Goal: Task Accomplishment & Management: Use online tool/utility

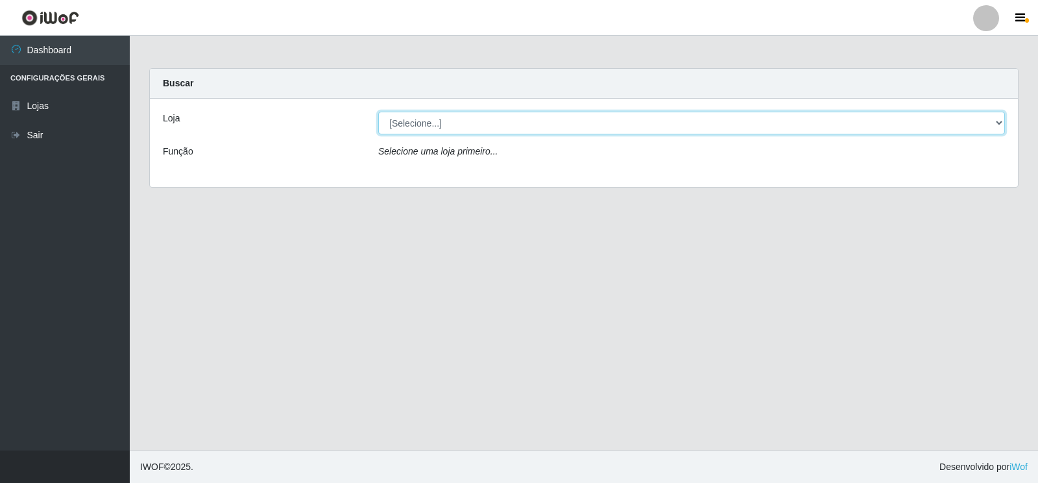
click at [997, 130] on select "[Selecione...] Atacado Vem - [STREET_ADDRESS]" at bounding box center [691, 123] width 627 height 23
select select "455"
click at [378, 112] on select "[Selecione...] Atacado Vem - [STREET_ADDRESS]" at bounding box center [691, 123] width 627 height 23
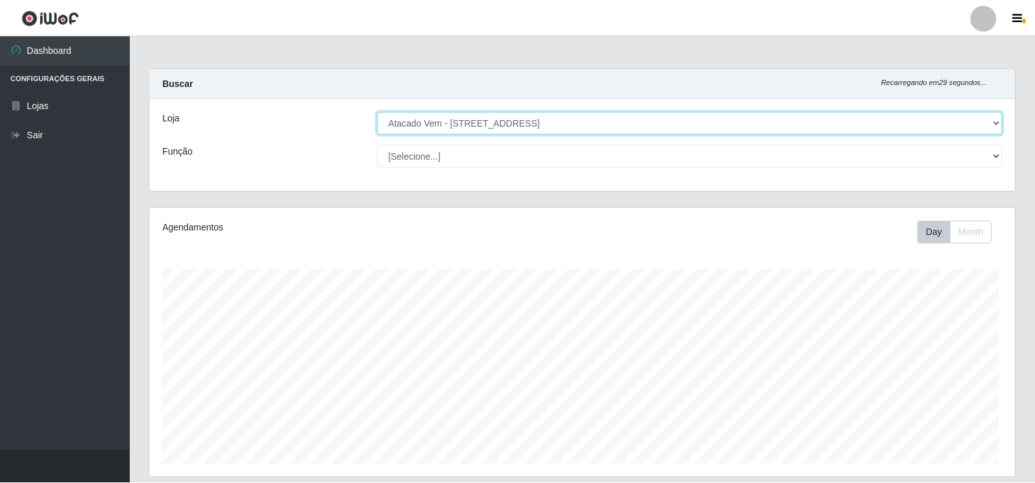
scroll to position [269, 865]
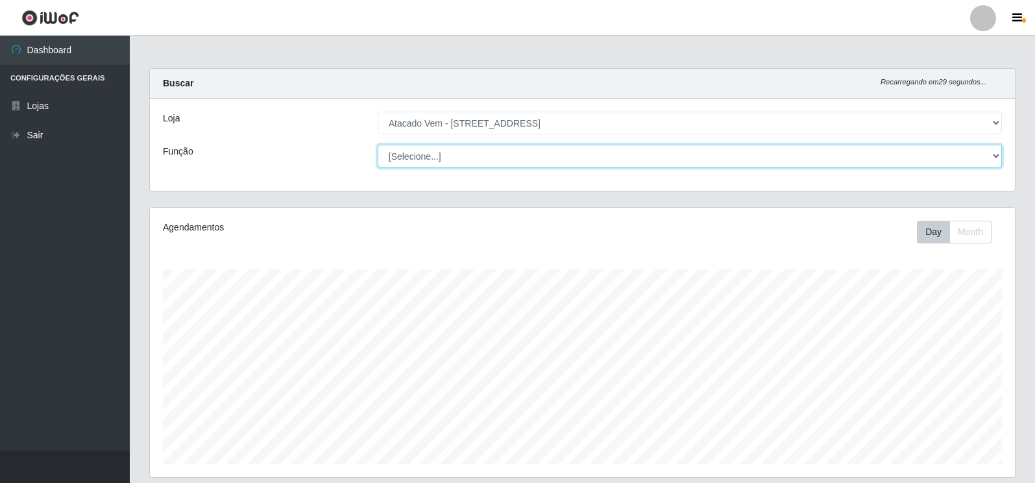
click at [988, 164] on select "[Selecione...] Carregador e Descarregador de Caminhão Carregador e Descarregado…" at bounding box center [690, 156] width 624 height 23
select select "82"
click at [378, 145] on select "[Selecione...] Carregador e Descarregador de Caminhão Carregador e Descarregado…" at bounding box center [690, 156] width 624 height 23
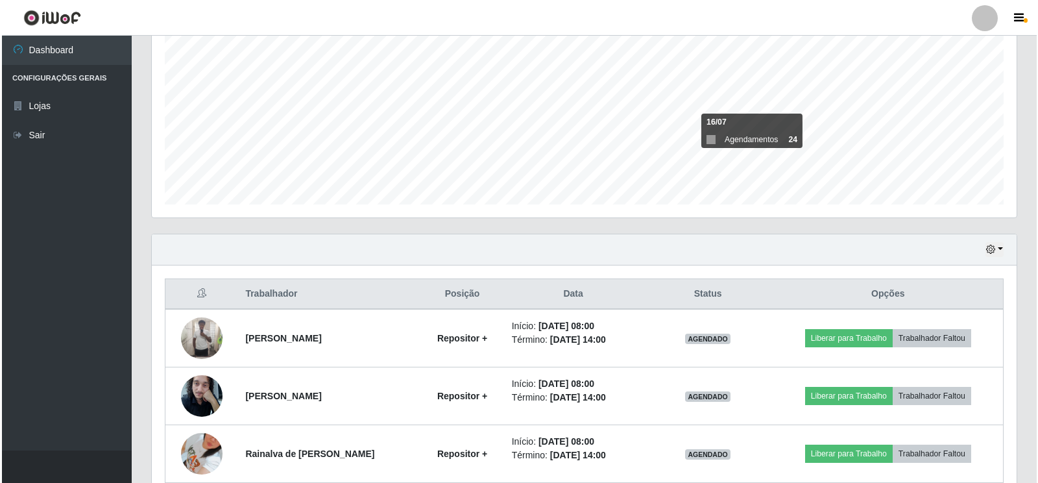
scroll to position [454, 0]
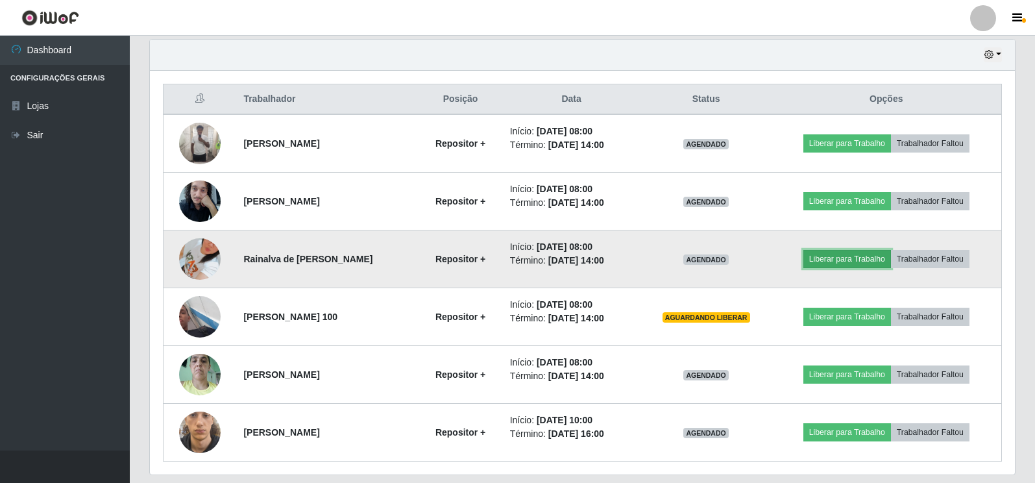
click at [873, 260] on button "Liberar para Trabalho" at bounding box center [847, 259] width 88 height 18
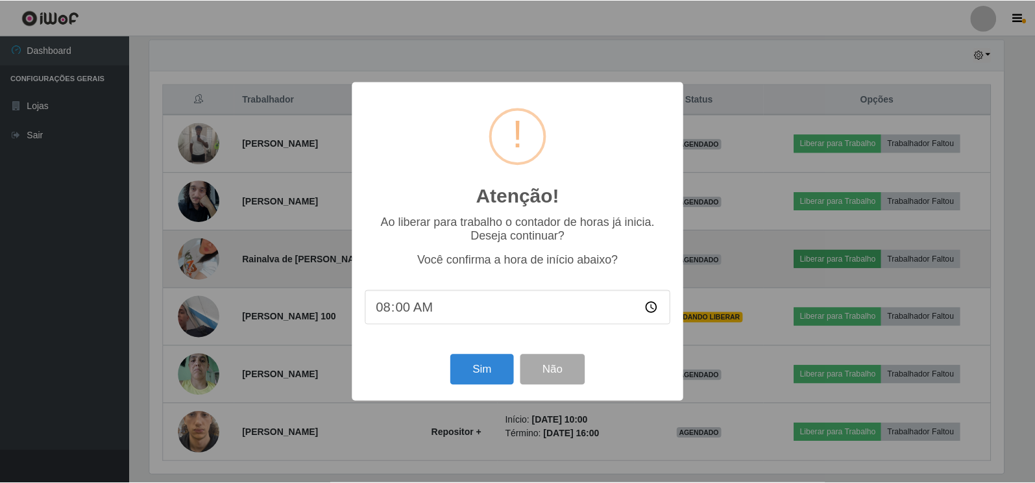
scroll to position [269, 857]
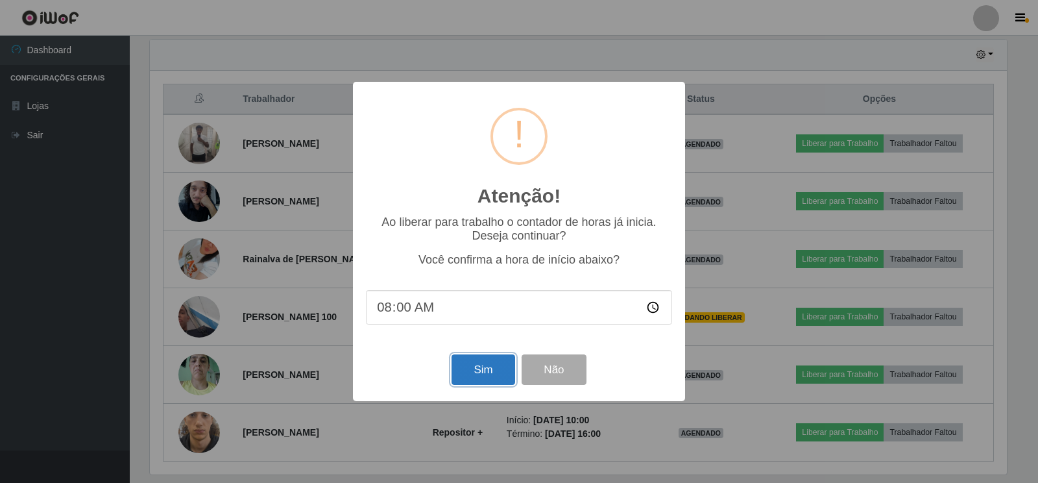
click at [492, 374] on button "Sim" at bounding box center [483, 369] width 63 height 30
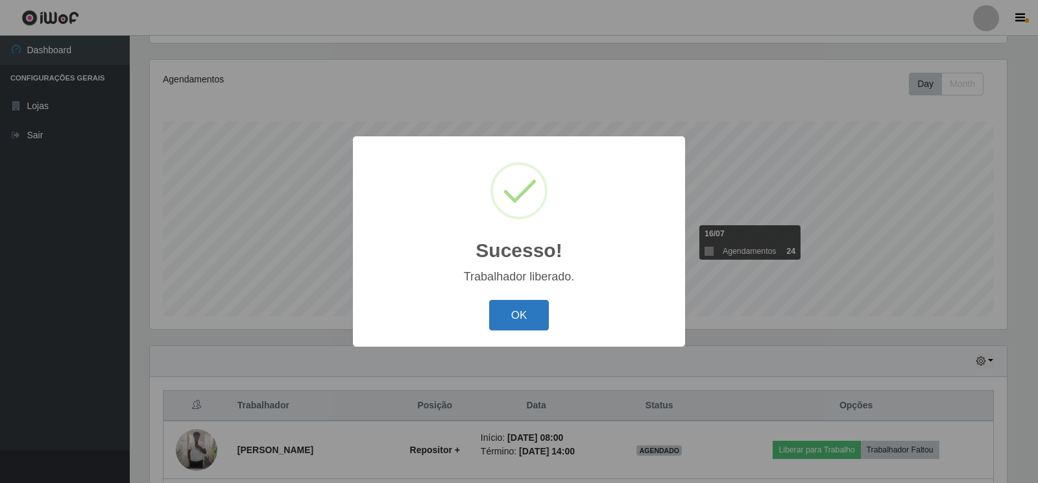
click at [542, 319] on button "OK" at bounding box center [519, 315] width 60 height 30
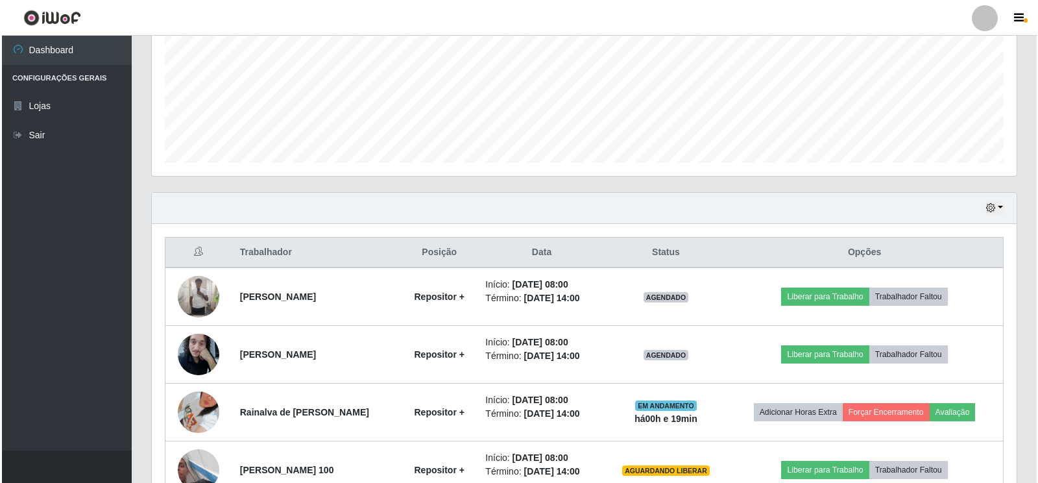
scroll to position [300, 0]
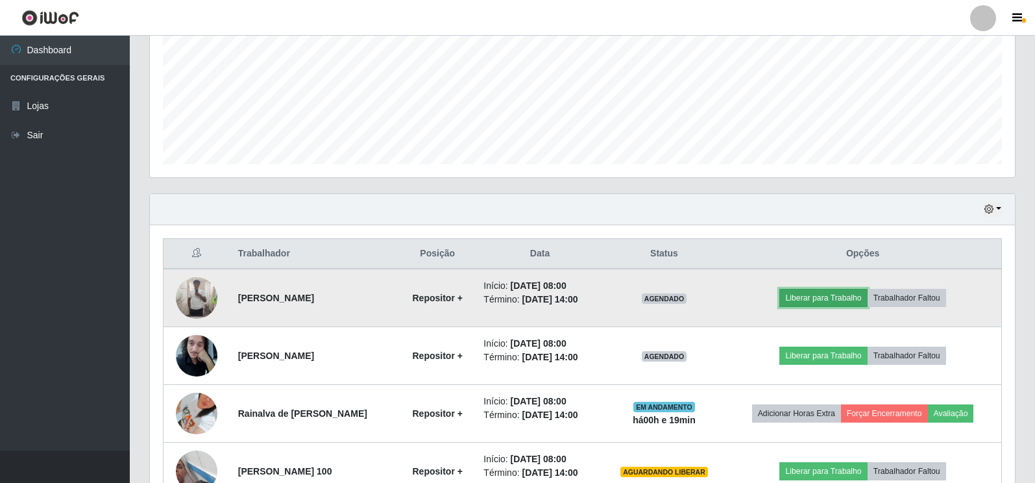
click at [827, 306] on button "Liberar para Trabalho" at bounding box center [823, 298] width 88 height 18
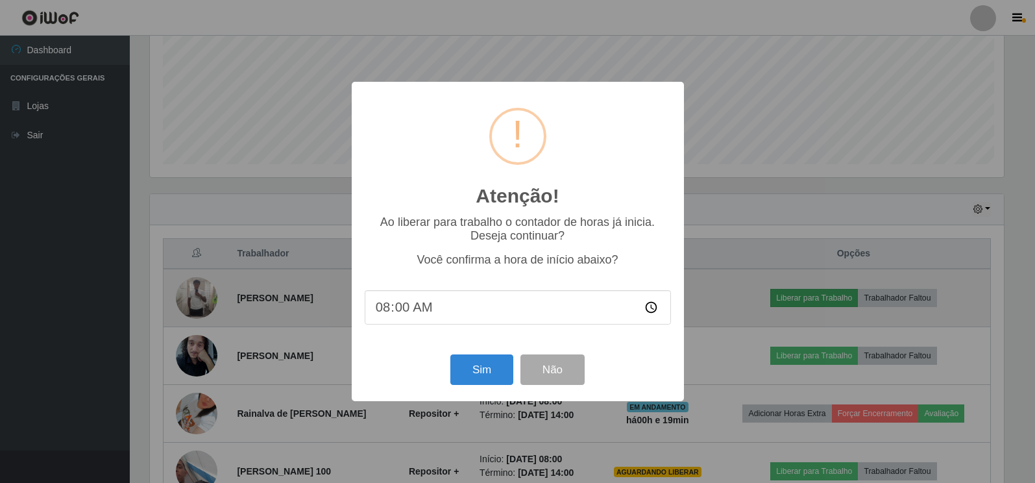
scroll to position [269, 857]
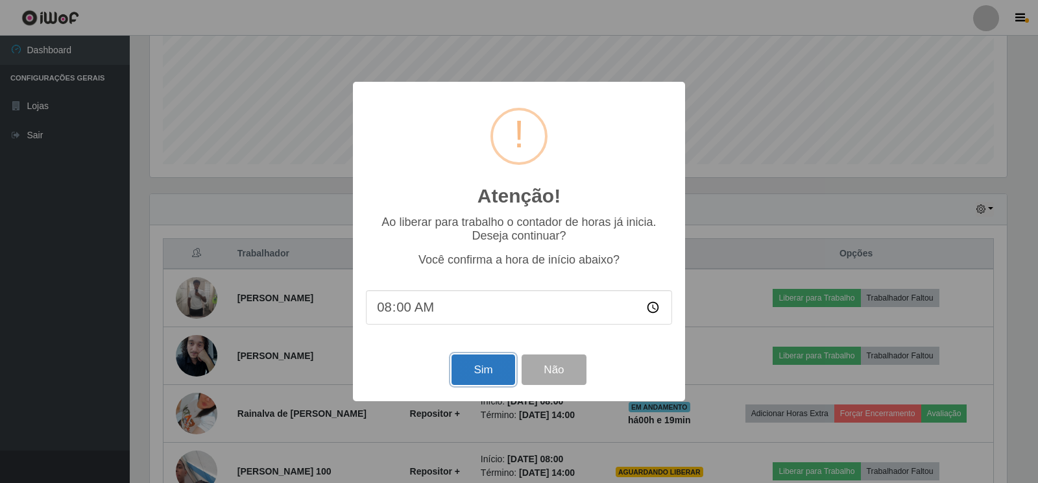
click at [492, 381] on button "Sim" at bounding box center [483, 369] width 63 height 30
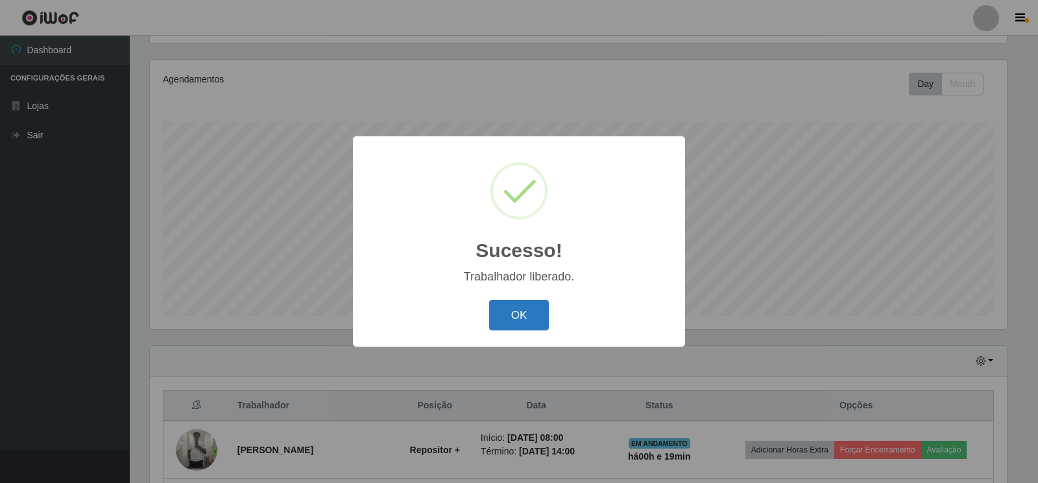
click at [519, 321] on button "OK" at bounding box center [519, 315] width 60 height 30
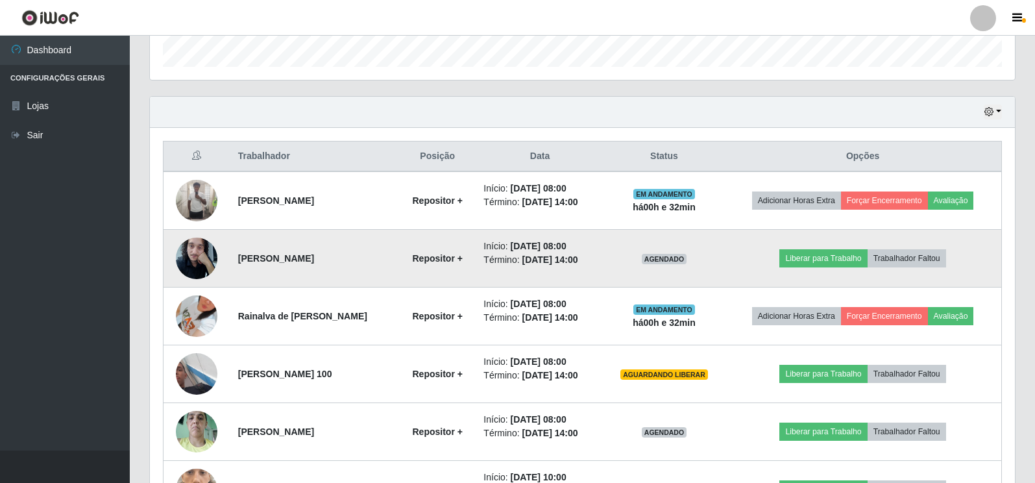
scroll to position [472, 0]
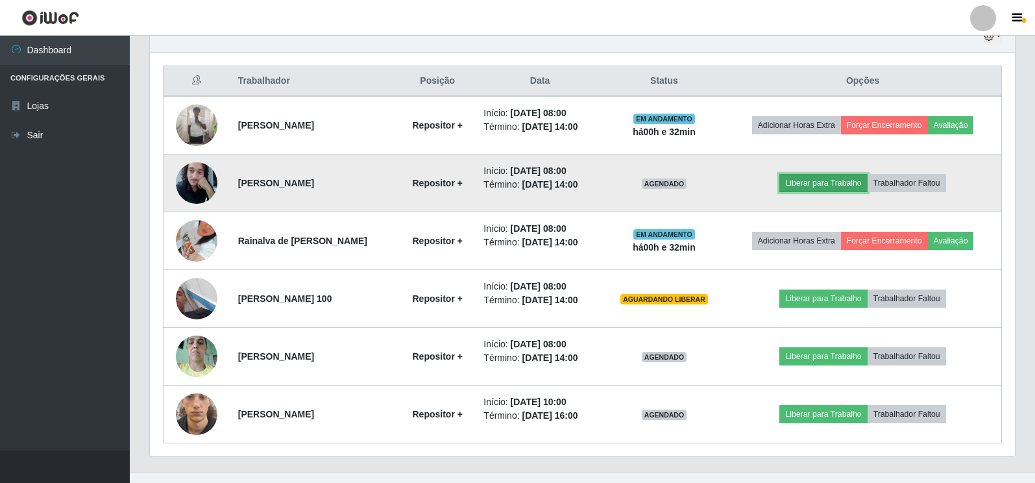
click at [847, 192] on button "Liberar para Trabalho" at bounding box center [823, 183] width 88 height 18
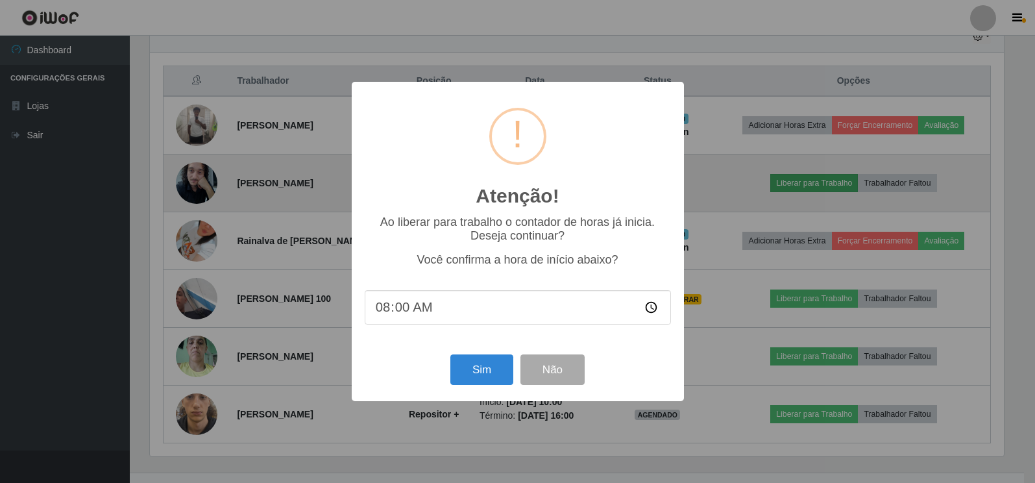
scroll to position [269, 857]
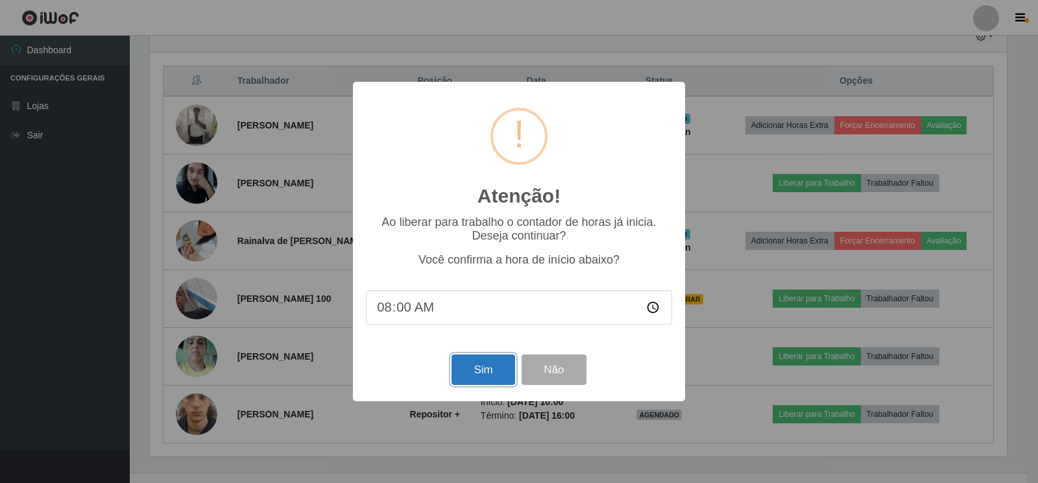
click at [498, 375] on button "Sim" at bounding box center [483, 369] width 63 height 30
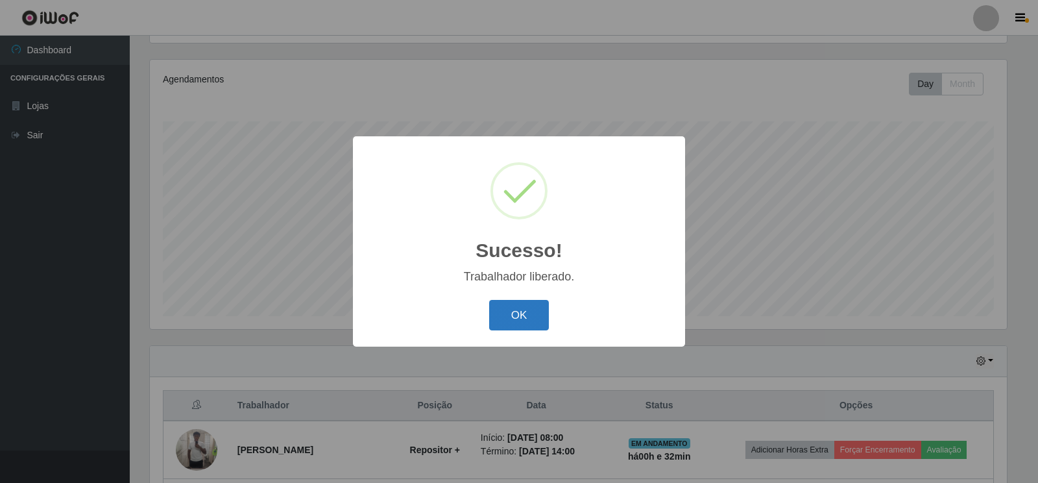
click at [532, 310] on button "OK" at bounding box center [519, 315] width 60 height 30
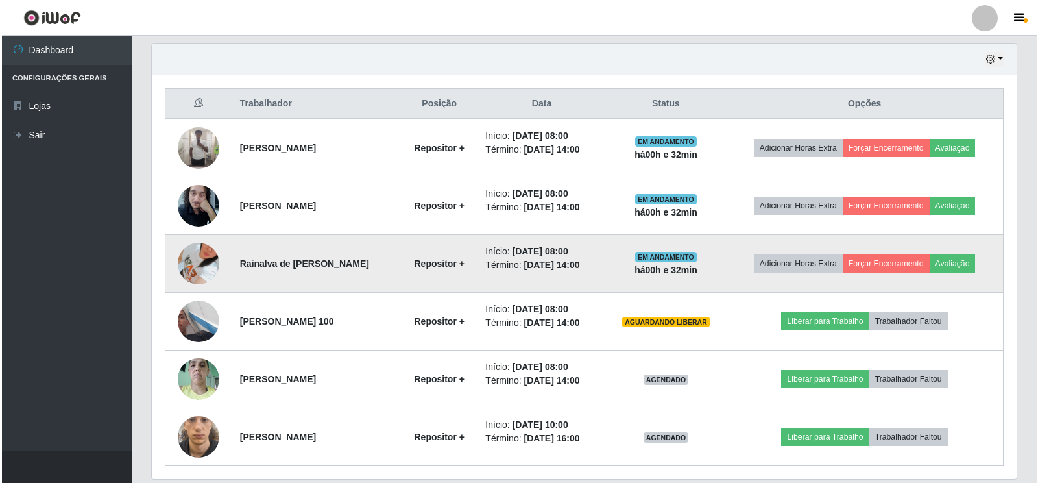
scroll to position [472, 0]
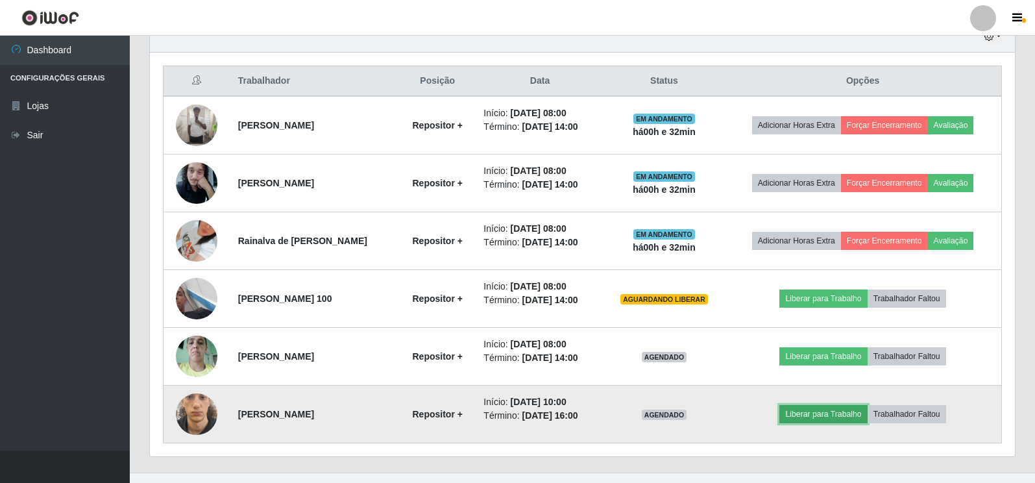
click at [832, 415] on button "Liberar para Trabalho" at bounding box center [823, 414] width 88 height 18
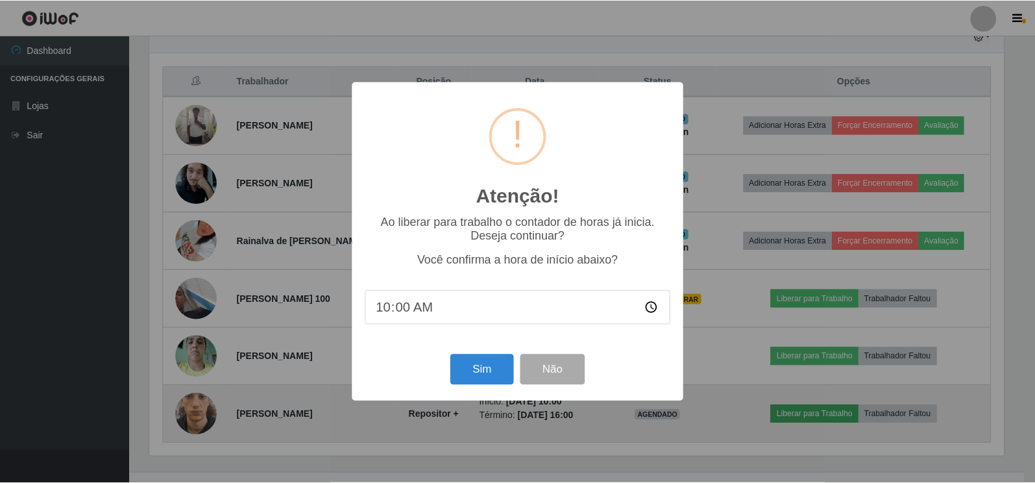
scroll to position [269, 857]
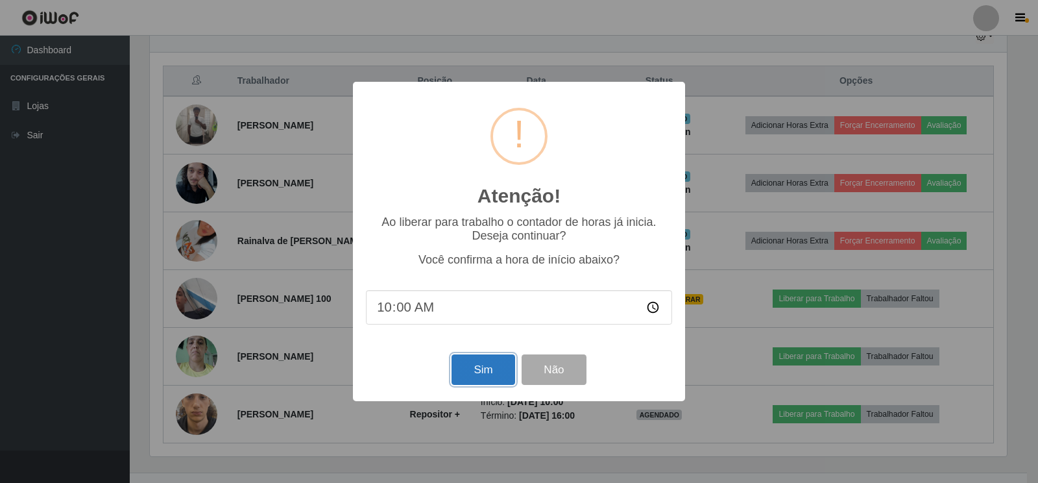
click at [501, 377] on button "Sim" at bounding box center [483, 369] width 63 height 30
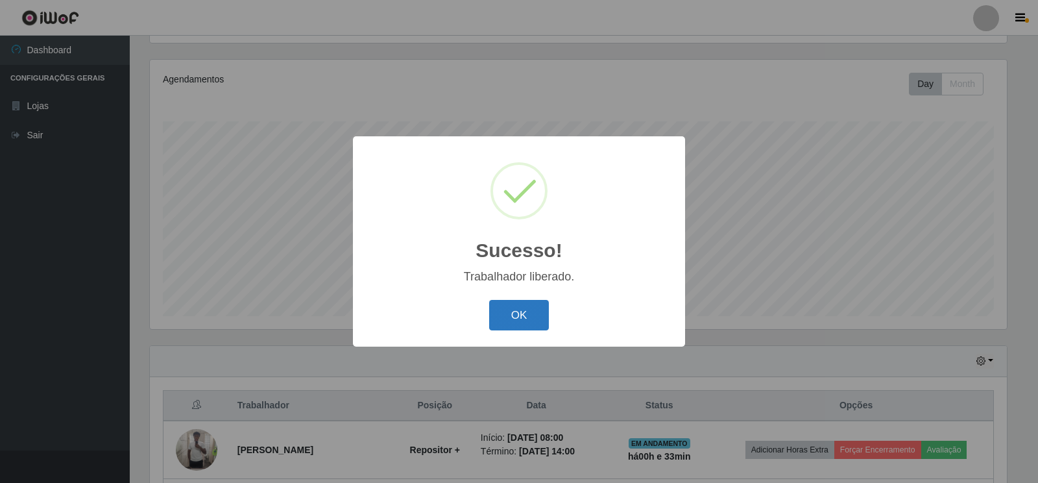
click at [525, 310] on button "OK" at bounding box center [519, 315] width 60 height 30
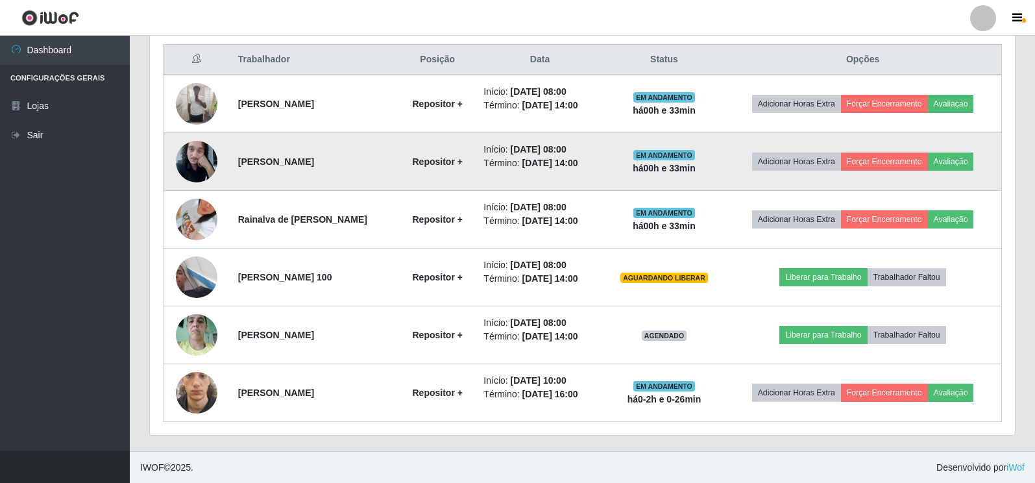
scroll to position [494, 0]
